Goal: Find contact information: Find contact information

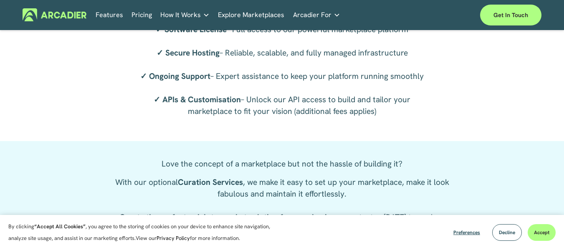
scroll to position [1624, 0]
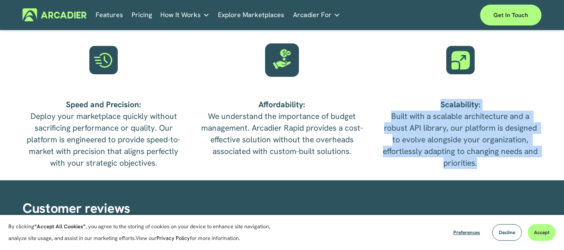
drag, startPoint x: 558, startPoint y: 192, endPoint x: 557, endPoint y: 90, distance: 101.5
click at [557, 90] on div "Why Choose Arcadier? Speed and Precision: Deploy your marketplace quickly witho…" at bounding box center [282, 78] width 564 height 204
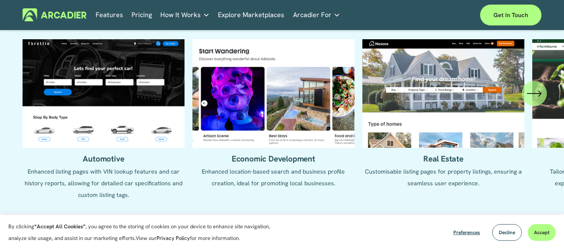
scroll to position [566, 0]
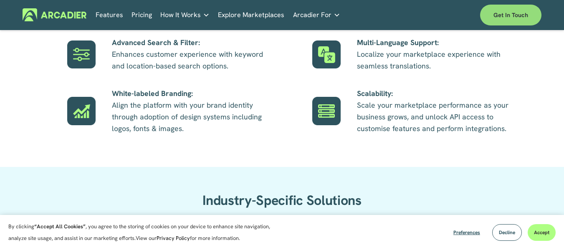
click at [518, 11] on link "Get in touch" at bounding box center [510, 15] width 61 height 21
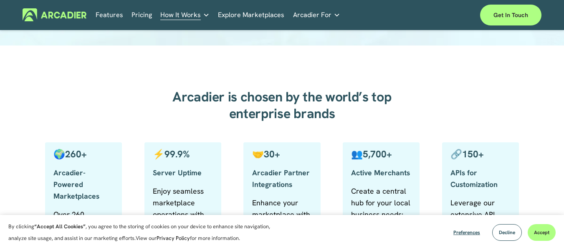
scroll to position [188, 0]
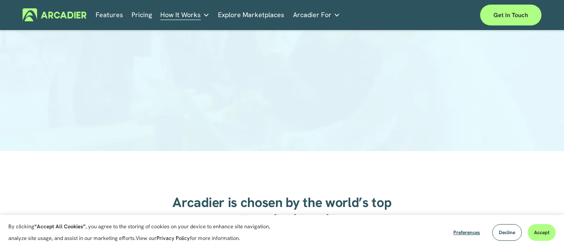
click at [561, 75] on div at bounding box center [282, 0] width 564 height 301
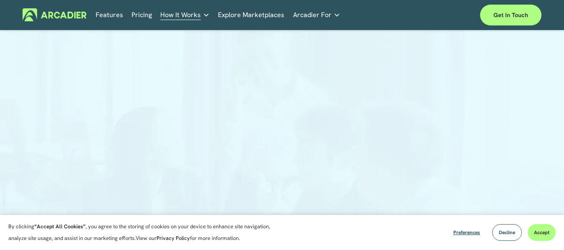
scroll to position [0, 0]
